Goal: Information Seeking & Learning: Check status

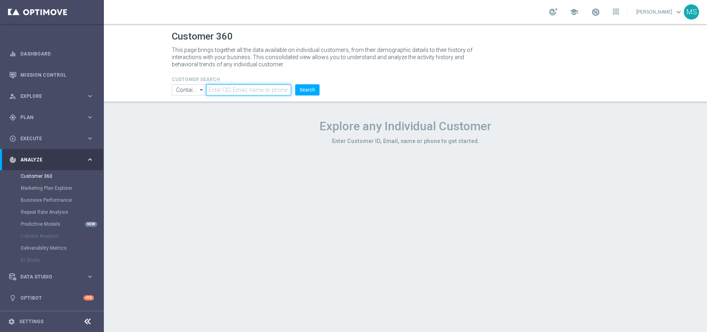
click at [236, 94] on input "text" at bounding box center [248, 89] width 85 height 11
paste input "1213306"
type input "1213306"
click at [320, 91] on li "Search" at bounding box center [307, 89] width 28 height 11
click at [315, 91] on button "Search" at bounding box center [307, 89] width 24 height 11
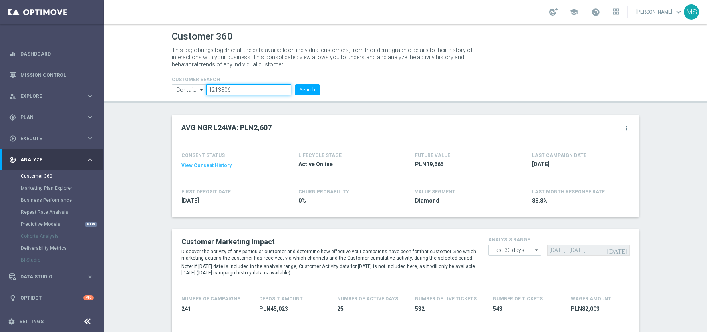
click at [249, 89] on input "1213306" at bounding box center [248, 89] width 85 height 11
drag, startPoint x: 201, startPoint y: 89, endPoint x: 195, endPoint y: 88, distance: 6.5
click at [195, 88] on ul "Contains Contains arrow_drop_down Show Selected 0 of NaN Contains Equals" at bounding box center [246, 89] width 152 height 11
paste input "1248811"
type input "1248811"
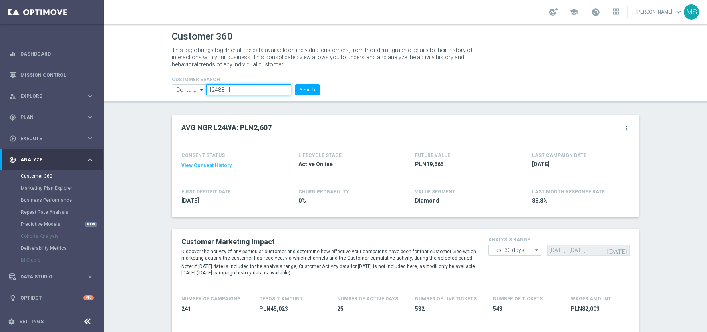
click at [295, 84] on button "Search" at bounding box center [307, 89] width 24 height 11
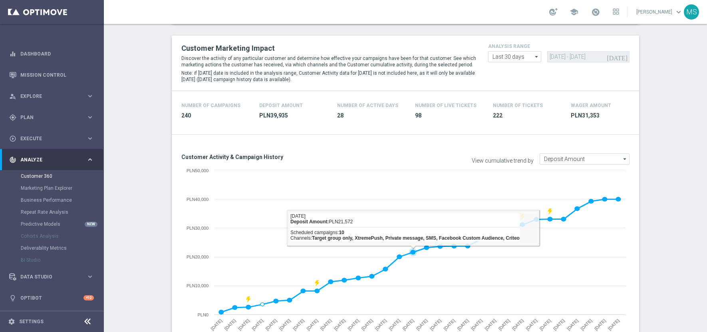
scroll to position [129, 0]
